Goal: Navigation & Orientation: Find specific page/section

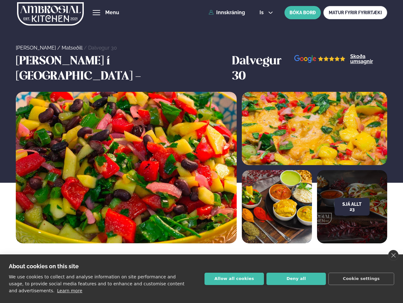
click at [393, 256] on link "close" at bounding box center [393, 255] width 10 height 11
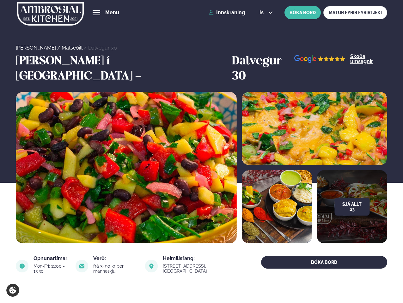
click at [96, 13] on span "hamburger" at bounding box center [97, 13] width 6 height 6
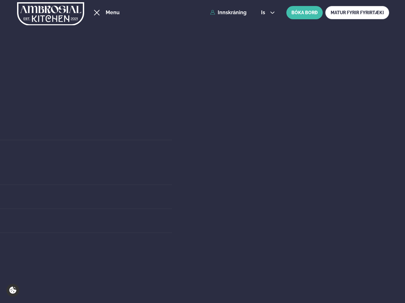
click at [265, 13] on span "is" at bounding box center [264, 12] width 6 height 5
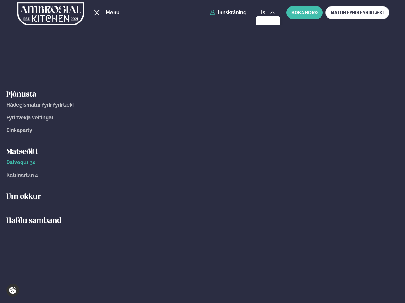
click at [352, 192] on h5 "Um okkur" at bounding box center [202, 197] width 392 height 10
